Goal: Find specific page/section: Find specific page/section

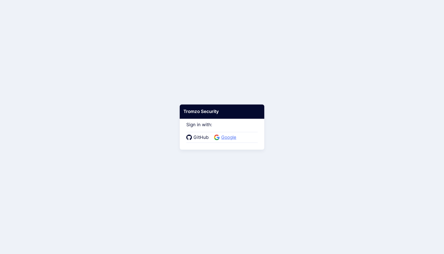
click at [229, 139] on span "Google" at bounding box center [229, 137] width 18 height 7
